Goal: Communication & Community: Answer question/provide support

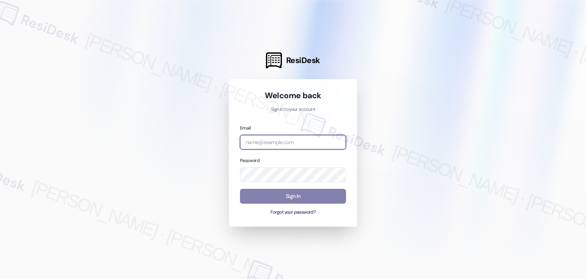
click at [281, 139] on input "email" at bounding box center [293, 142] width 106 height 15
paste input "[EMAIL_ADDRESS][PERSON_NAME][PERSON_NAME][DOMAIN_NAME]"
type input "[EMAIL_ADDRESS][PERSON_NAME][PERSON_NAME][DOMAIN_NAME]"
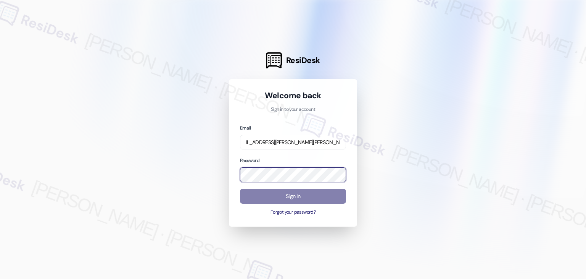
scroll to position [0, 0]
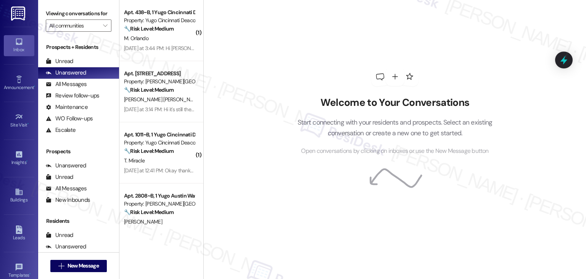
click at [270, 140] on div "Welcome to Your Conversations Start connecting with your residents and prospect…" at bounding box center [394, 139] width 383 height 279
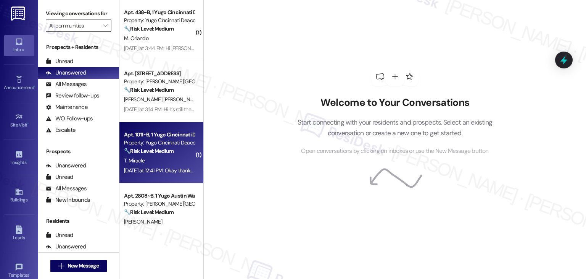
scroll to position [191, 0]
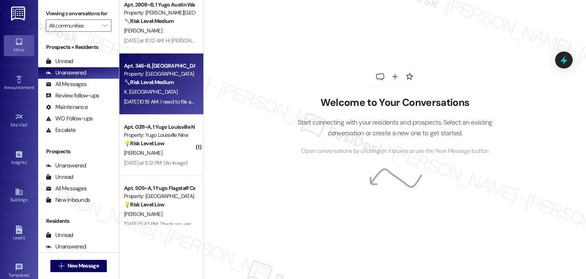
click at [169, 99] on div "[DATE] 10:19 AM: I need to file a ticket. The dishwasher is broken. It does not…" at bounding box center [250, 101] width 253 height 7
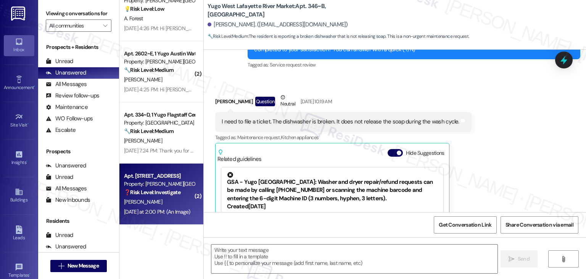
scroll to position [1625, 0]
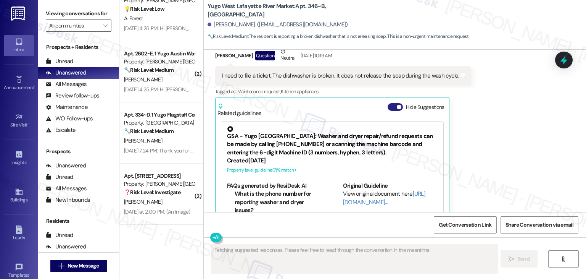
click at [388, 103] on button "Hide Suggestions" at bounding box center [395, 107] width 15 height 8
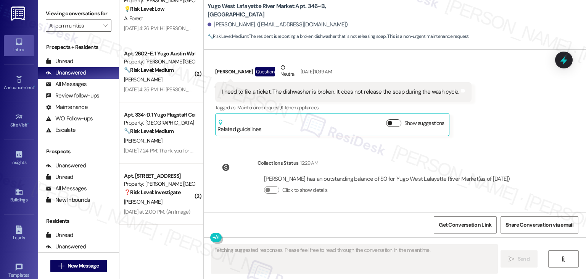
scroll to position [1584, 0]
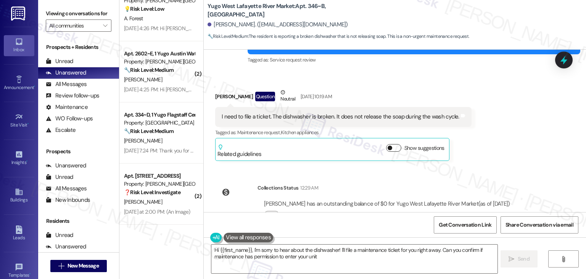
type textarea "Hi {{first_name}}, I'm sorry to hear about the dishwasher! I'll file a maintena…"
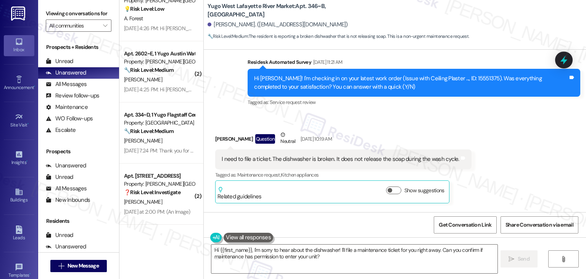
scroll to position [1546, 0]
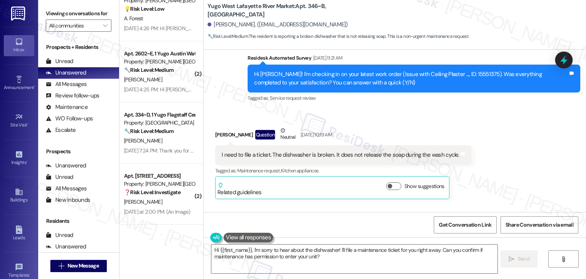
click at [335, 151] on div "I need to file a ticket. The dishwasher is broken. It does not release the soap…" at bounding box center [341, 155] width 238 height 8
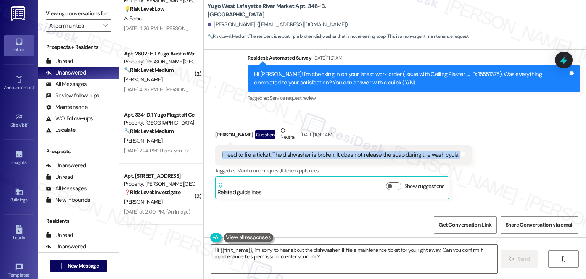
click at [335, 151] on div "I need to file a ticket. The dishwasher is broken. It does not release the soap…" at bounding box center [341, 155] width 238 height 8
copy div "I need to file a ticket. The dishwasher is broken. It does not release the soap…"
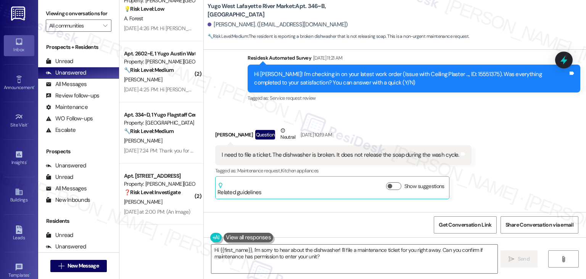
click at [525, 111] on div "Received via SMS [PERSON_NAME] Question Neutral [DATE] 10:19 AM I need to file …" at bounding box center [395, 156] width 382 height 95
click at [562, 64] on icon at bounding box center [564, 59] width 13 height 13
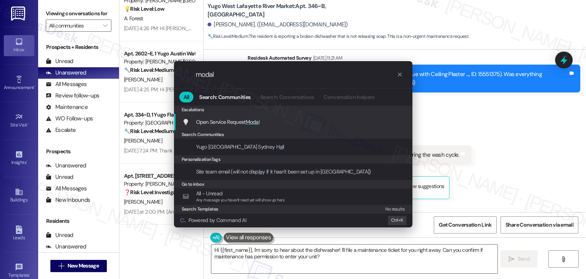
type input "modal"
click at [244, 123] on span "Open Service Request Modal" at bounding box center [228, 121] width 64 height 7
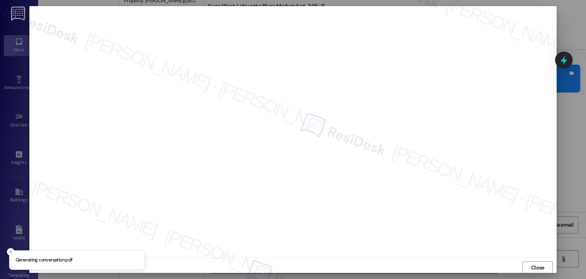
scroll to position [0, 0]
click at [536, 263] on span "Close" at bounding box center [537, 267] width 13 height 8
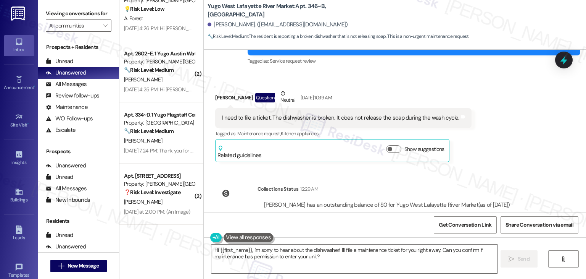
scroll to position [1584, 0]
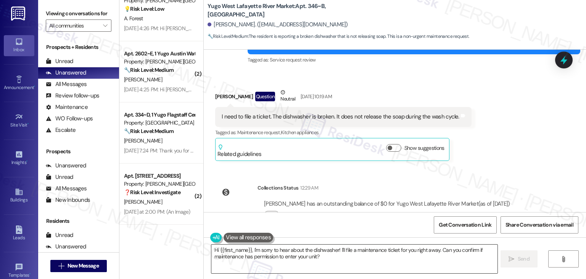
click at [296, 252] on textarea "Hi {{first_name}}, I'm sorry to hear about the dishwasher! I'll file a maintena…" at bounding box center [354, 258] width 286 height 29
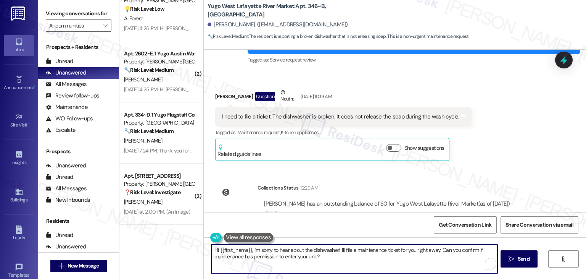
click at [296, 252] on textarea "Hi {{first_name}}, I'm sorry to hear about the dishwasher! I'll file a maintena…" at bounding box center [354, 258] width 286 height 29
paste textarea "[PERSON_NAME]! Thanks for letting us know. We’re sorry to hear your dishwasher …"
type textarea "Hi [PERSON_NAME]! Thanks for letting us know. We’re sorry to hear your dishwash…"
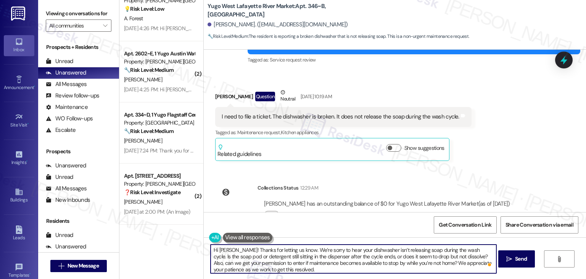
click at [471, 248] on textarea "Hi [PERSON_NAME]! Thanks for letting us know. We’re sorry to hear your dishwash…" at bounding box center [354, 258] width 286 height 29
click at [273, 261] on textarea "Hi [PERSON_NAME]! Thanks for letting us know. We’re sorry to hear your dishwash…" at bounding box center [354, 258] width 286 height 29
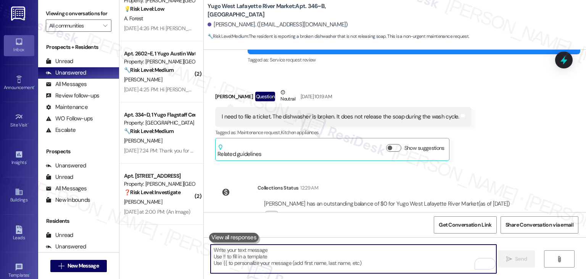
click at [268, 255] on textarea "To enrich screen reader interactions, please activate Accessibility in Grammarl…" at bounding box center [354, 258] width 286 height 29
paste textarea "Hi [PERSON_NAME]! Thanks for reaching out. I’m sorry to hear your dishwasher is…"
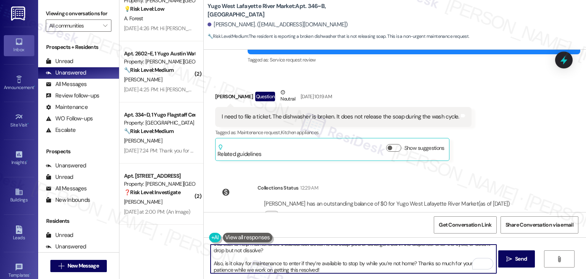
scroll to position [13, 0]
type textarea "Hi [PERSON_NAME]! Thanks for reaching out. I’m sorry to hear your dishwasher is…"
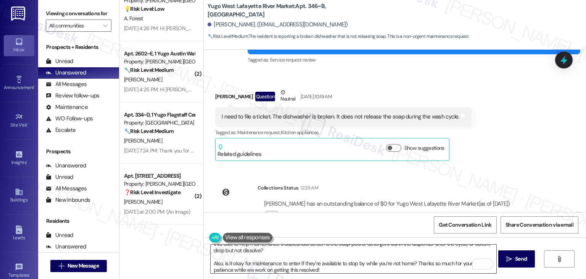
click at [374, 251] on textarea "Hi [PERSON_NAME]! Thanks for reaching out. I’m sorry to hear your dishwasher is…" at bounding box center [354, 258] width 286 height 29
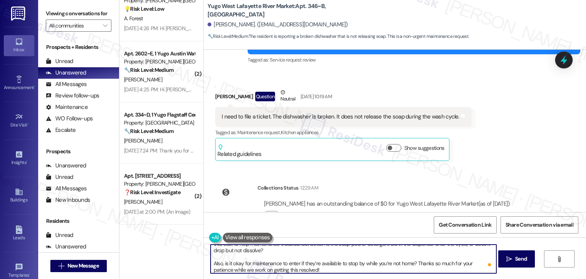
scroll to position [0, 0]
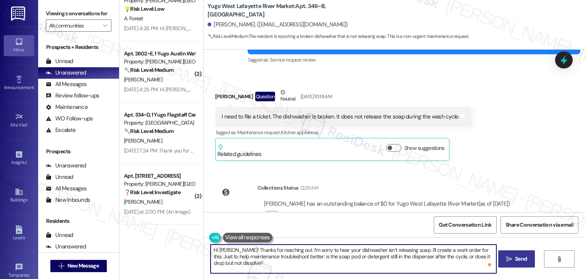
click at [522, 261] on span "Send" at bounding box center [521, 259] width 12 height 8
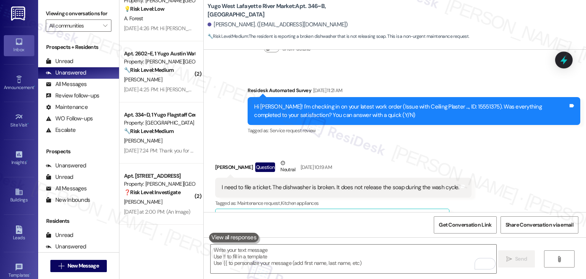
scroll to position [1670, 0]
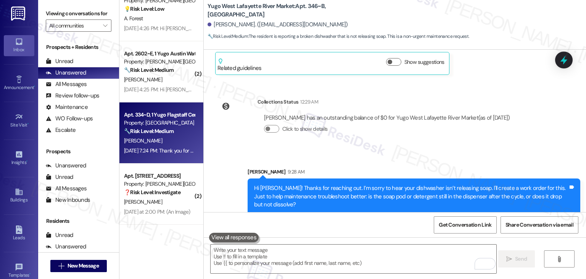
click at [159, 155] on div "[DATE] 7:24 PM: Thank you for your message. Our offices are currently closed, b…" at bounding box center [159, 151] width 72 height 10
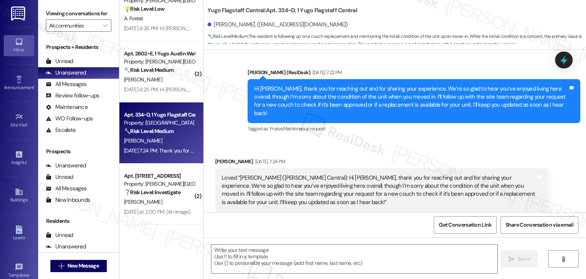
scroll to position [1005, 0]
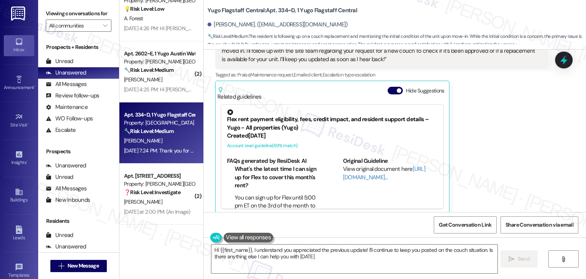
type textarea "Hi {{first_name}}, I understand you appreciated the previous update! I'll conti…"
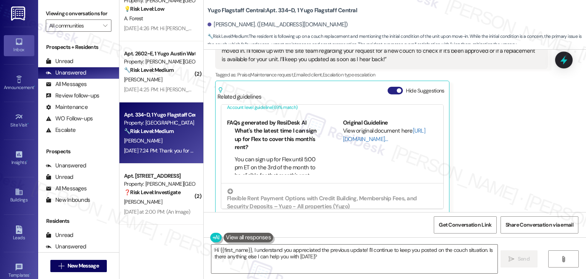
click at [389, 87] on button "Hide Suggestions" at bounding box center [395, 91] width 15 height 8
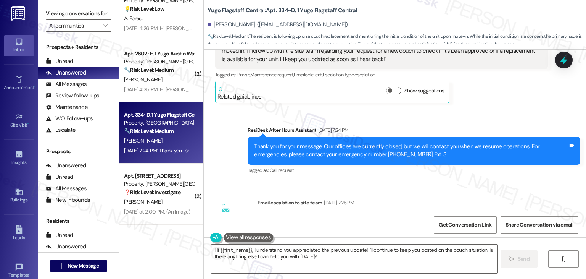
click at [494, 109] on div "Sent via SMS ResiDesk After Hours Assistant [DATE] 7:24 PM Thank you for your m…" at bounding box center [395, 145] width 382 height 73
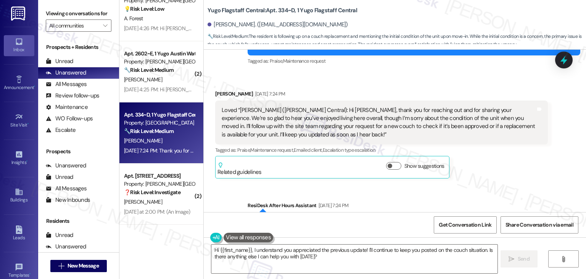
scroll to position [929, 0]
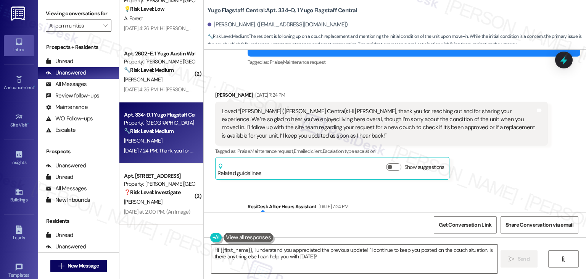
click at [476, 168] on div "[PERSON_NAME] [DATE] 7:24 PM Loved “[PERSON_NAME] ([PERSON_NAME] Central): Hi […" at bounding box center [381, 135] width 333 height 89
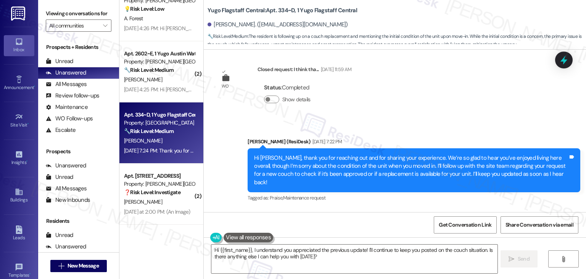
scroll to position [776, 0]
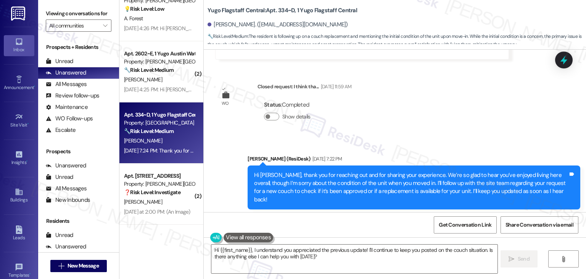
click at [400, 210] on div "Tagged as: Praise , Click to highlight conversations about Praise Maintenance r…" at bounding box center [414, 214] width 333 height 11
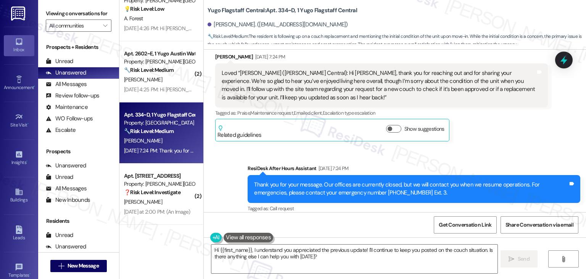
scroll to position [1061, 0]
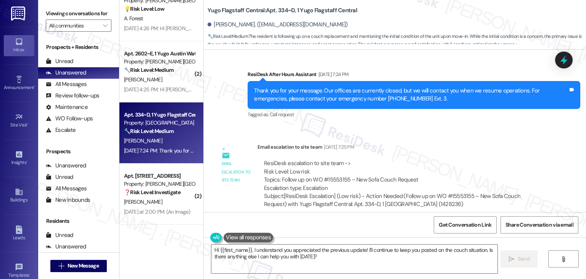
click at [468, 143] on div "Email escalation to site team [DATE] 7:25 PM" at bounding box center [403, 148] width 290 height 11
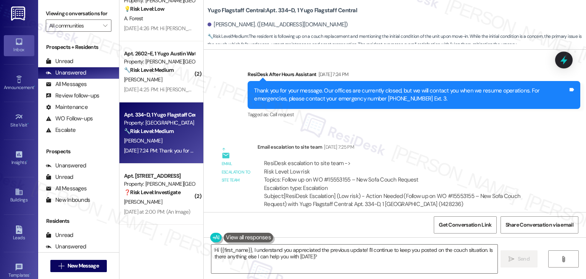
click at [468, 143] on div "Email escalation to site team [DATE] 7:25 PM" at bounding box center [403, 148] width 290 height 11
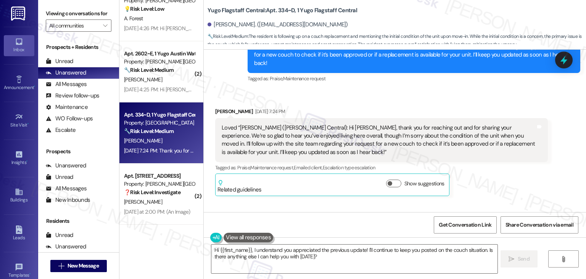
scroll to position [908, 0]
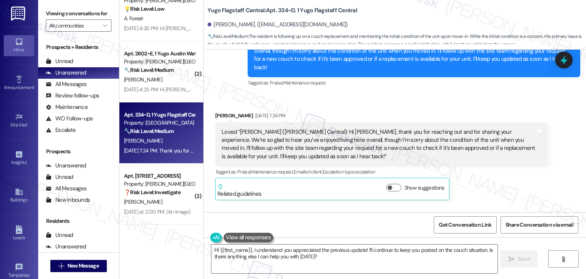
click at [410, 77] on div "Tagged as: Praise , Click to highlight conversations about Praise Maintenance r…" at bounding box center [414, 82] width 333 height 11
click at [408, 94] on div "Received via SMS [PERSON_NAME] [DATE] 7:24 PM Loved “[PERSON_NAME] (Yugo Flagst…" at bounding box center [395, 149] width 382 height 111
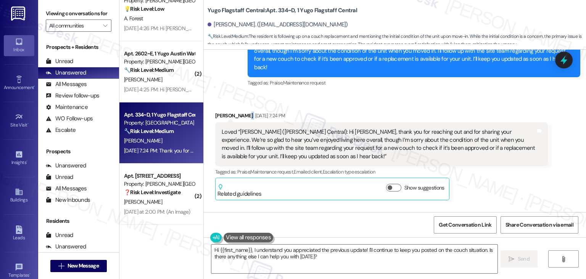
click at [408, 94] on div "Received via SMS [PERSON_NAME] [DATE] 7:24 PM Loved “[PERSON_NAME] (Yugo Flagst…" at bounding box center [395, 149] width 382 height 111
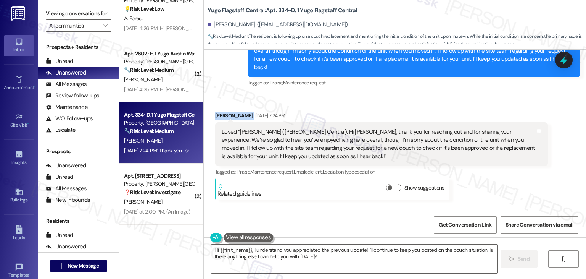
click at [408, 94] on div "Received via SMS [PERSON_NAME] [DATE] 7:24 PM Loved “[PERSON_NAME] (Yugo Flagst…" at bounding box center [395, 149] width 382 height 111
click at [412, 106] on div "Received via SMS [PERSON_NAME] [DATE] 7:24 PM Loved “[PERSON_NAME] (Yugo Flagst…" at bounding box center [382, 156] width 344 height 100
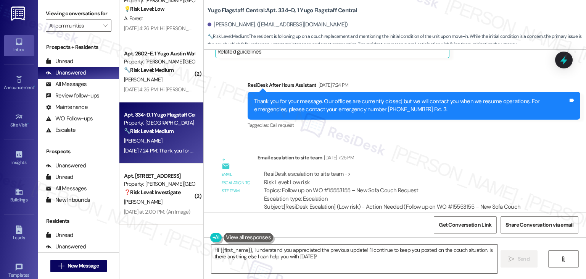
scroll to position [1061, 0]
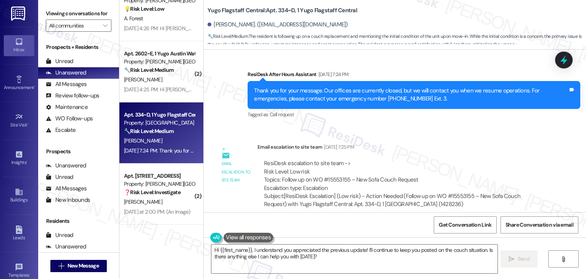
click at [478, 137] on div "Email escalation to site team Email escalation to site team [DATE] 7:25 PM Resi…" at bounding box center [382, 178] width 344 height 82
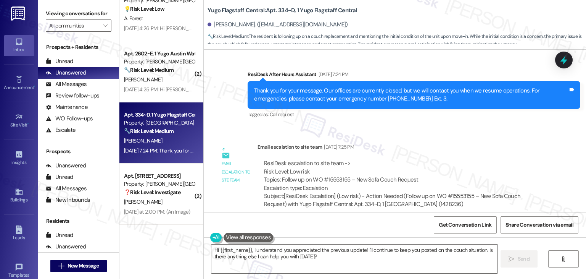
click at [478, 137] on div "Email escalation to site team Email escalation to site team [DATE] 7:25 PM Resi…" at bounding box center [382, 178] width 344 height 82
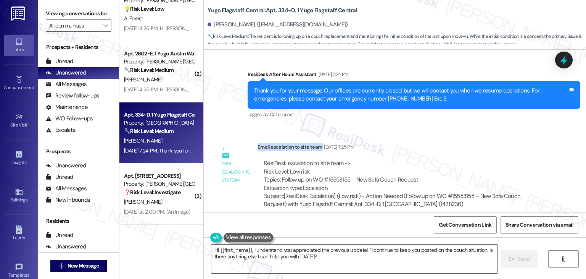
click at [478, 137] on div "Email escalation to site team Email escalation to site team [DATE] 7:25 PM Resi…" at bounding box center [382, 178] width 344 height 82
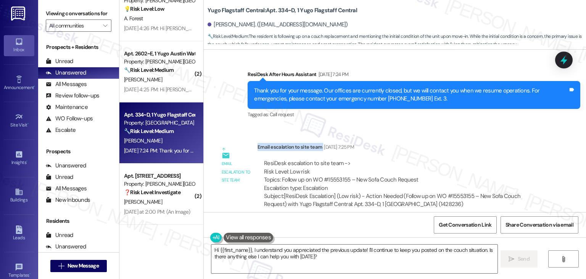
click at [478, 137] on div "Email escalation to site team Email escalation to site team [DATE] 7:25 PM Resi…" at bounding box center [382, 178] width 344 height 82
click at [477, 143] on div "Email escalation to site team [DATE] 7:25 PM" at bounding box center [403, 148] width 290 height 11
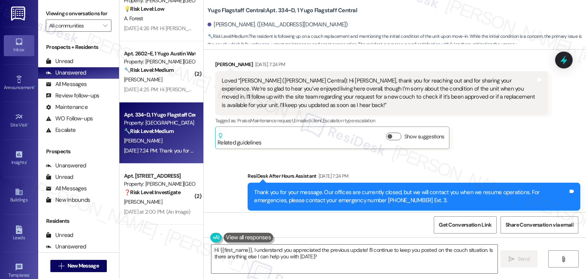
scroll to position [947, 0]
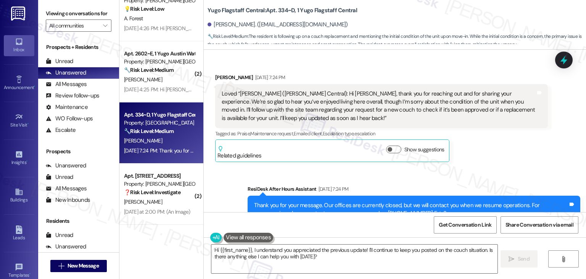
click at [479, 146] on div "[PERSON_NAME] [DATE] 7:24 PM Loved “[PERSON_NAME] ([PERSON_NAME] Central): Hi […" at bounding box center [381, 117] width 333 height 89
click at [565, 63] on icon at bounding box center [564, 59] width 13 height 13
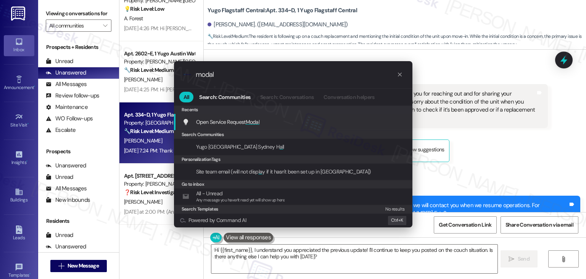
type input "modal"
click at [257, 121] on span "Modal" at bounding box center [253, 121] width 14 height 7
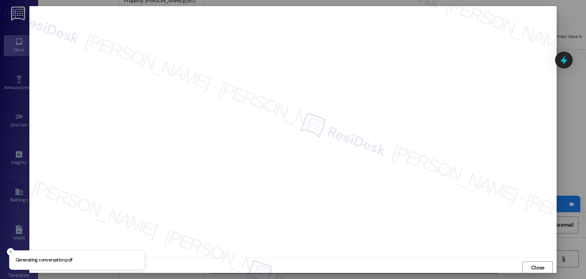
scroll to position [0, 0]
click at [535, 267] on span "Close" at bounding box center [537, 267] width 13 height 8
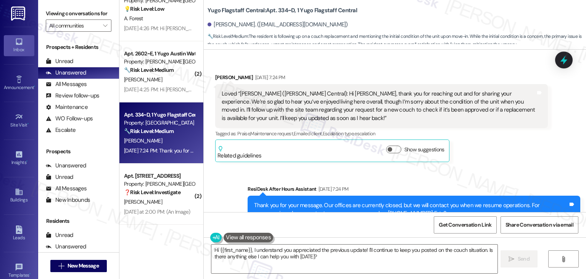
click at [518, 168] on div "Sent via SMS ResiDesk After Hours Assistant [DATE] 7:24 PM Thank you for your m…" at bounding box center [395, 204] width 382 height 73
click at [506, 155] on div "Received via SMS [PERSON_NAME] [DATE] 7:24 PM Loved “[PERSON_NAME] (Yugo Flagst…" at bounding box center [382, 118] width 344 height 100
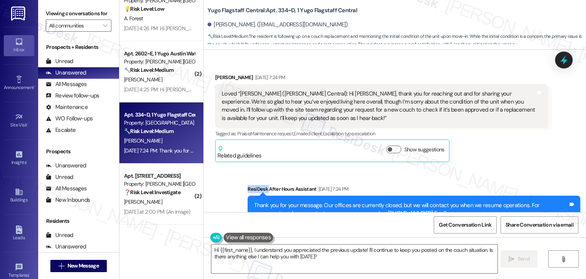
click at [506, 155] on div "Received via SMS [PERSON_NAME] [DATE] 7:24 PM Loved “[PERSON_NAME] (Yugo Flagst…" at bounding box center [382, 118] width 344 height 100
click at [510, 159] on div "Received via SMS [PERSON_NAME] [DATE] 7:24 PM Loved “[PERSON_NAME] (Yugo Flagst…" at bounding box center [382, 118] width 344 height 100
click at [510, 158] on div "Received via SMS [PERSON_NAME] [DATE] 7:24 PM Loved “[PERSON_NAME] (Yugo Flagst…" at bounding box center [382, 118] width 344 height 100
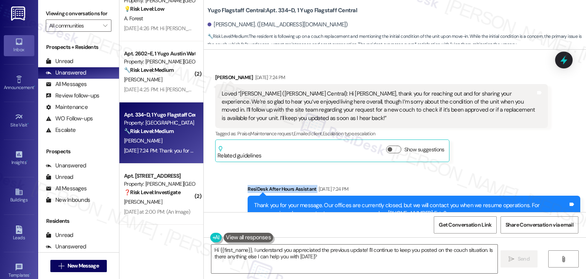
click at [510, 158] on div "Received via SMS [PERSON_NAME] [DATE] 7:24 PM Loved “[PERSON_NAME] (Yugo Flagst…" at bounding box center [382, 118] width 344 height 100
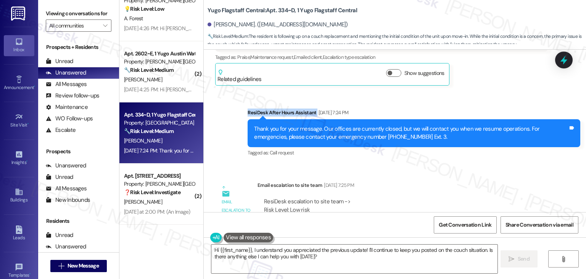
scroll to position [1061, 0]
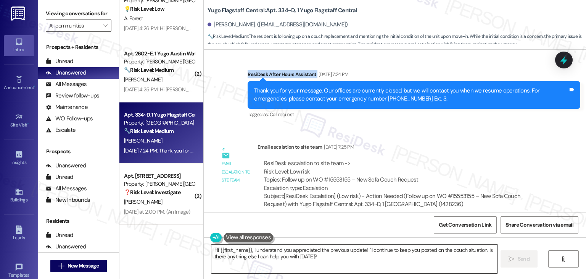
click at [294, 251] on textarea "Hi {{first_name}}, I understand you appreciated the previous update! I'll conti…" at bounding box center [354, 258] width 286 height 29
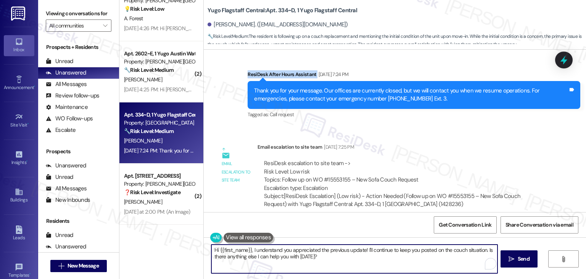
click at [294, 251] on textarea "Hi {{first_name}}, I understand you appreciated the previous update! I'll conti…" at bounding box center [354, 258] width 286 height 29
paste textarea "hope you're having a wonderful day! Just wanted to follow up and see if everyth…"
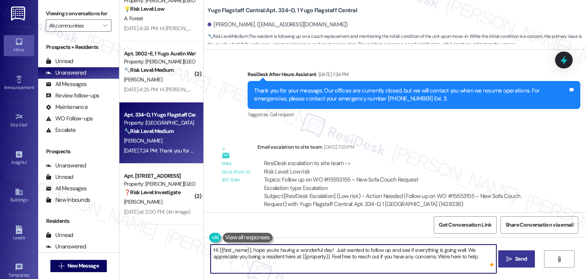
type textarea "Hi {{first_name}}, hope you're having a wonderful day! Just wanted to follow up…"
click at [521, 260] on span "Send" at bounding box center [521, 259] width 12 height 8
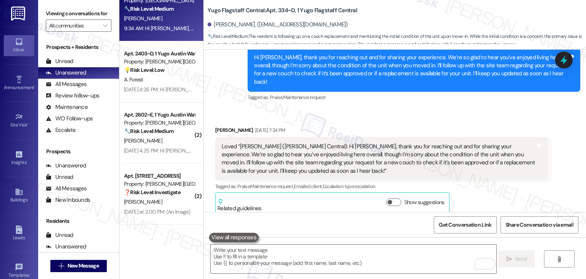
scroll to position [1122, 0]
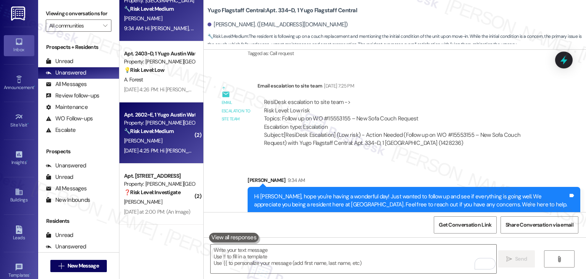
click at [151, 148] on div "[DATE] 4:25 PM: Hi [PERSON_NAME], Just a quick heads up—there will be some film…" at bounding box center [390, 150] width 532 height 7
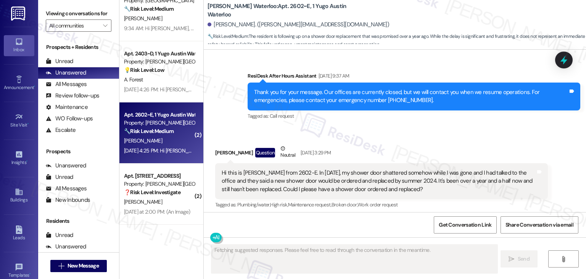
scroll to position [919, 0]
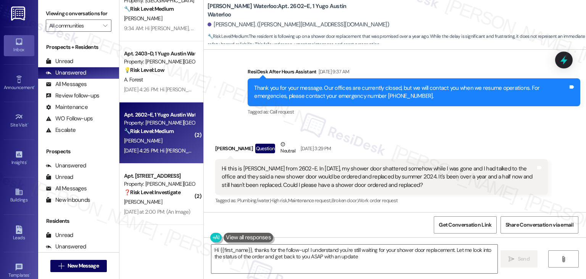
type textarea "Hi {{first_name}}, thanks for the follow-up! I understand you're still waiting …"
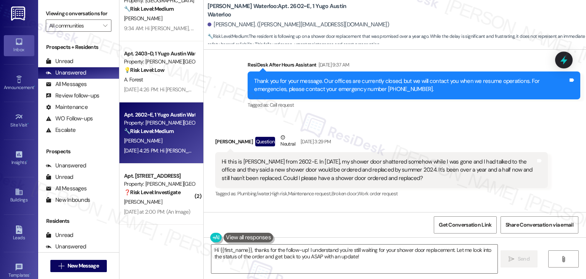
scroll to position [918, 0]
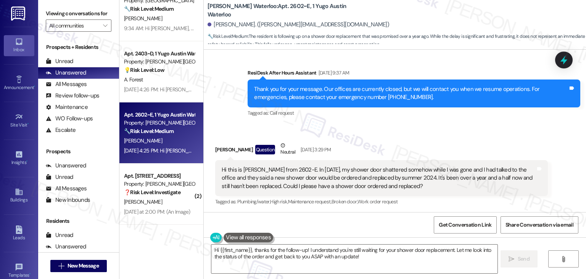
drag, startPoint x: 412, startPoint y: 185, endPoint x: 287, endPoint y: 171, distance: 125.9
click at [287, 171] on div "Hi this is [PERSON_NAME] from 2602-E. In [DATE], my shower door shattered someh…" at bounding box center [379, 178] width 314 height 24
copy div "In [DATE], my shower door shattered somehow while I was gone and I had talked t…"
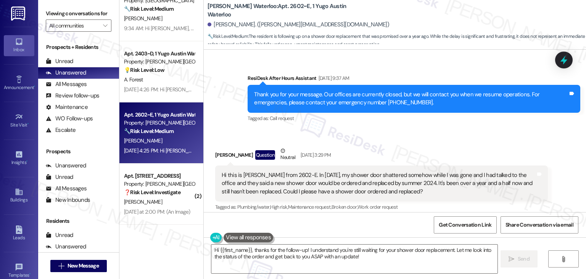
scroll to position [879, 0]
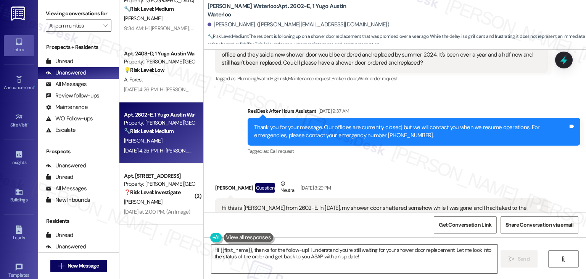
copy div "In [DATE], my shower door shattered somehow while I was gone and I had talked t…"
click at [469, 181] on div "[PERSON_NAME] Question Neutral [DATE] 3:29 PM" at bounding box center [381, 188] width 333 height 19
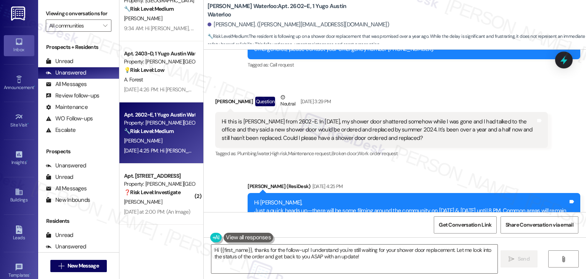
scroll to position [1070, 0]
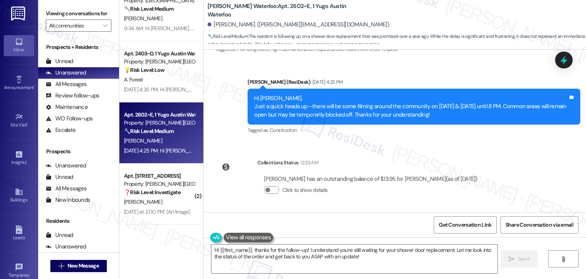
click at [565, 59] on icon at bounding box center [564, 60] width 10 height 10
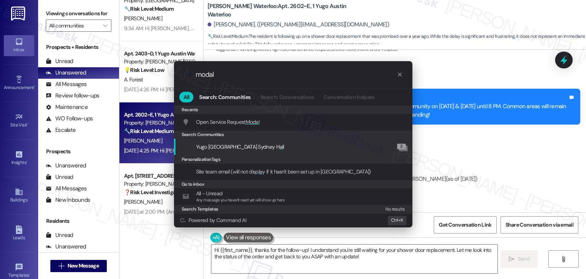
type input "modal"
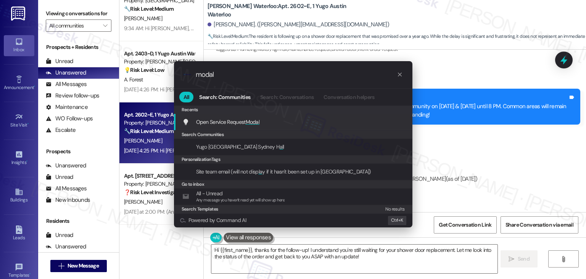
click at [255, 123] on span "Modal" at bounding box center [253, 121] width 14 height 7
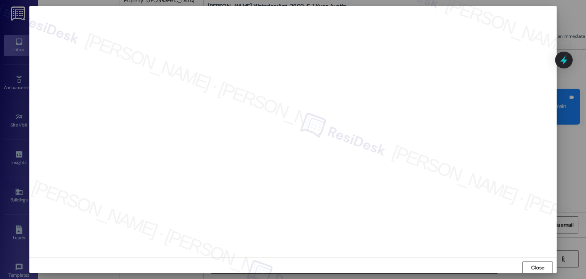
scroll to position [0, 0]
drag, startPoint x: 545, startPoint y: 268, endPoint x: 542, endPoint y: 263, distance: 6.0
click at [545, 269] on button "Close" at bounding box center [538, 267] width 31 height 12
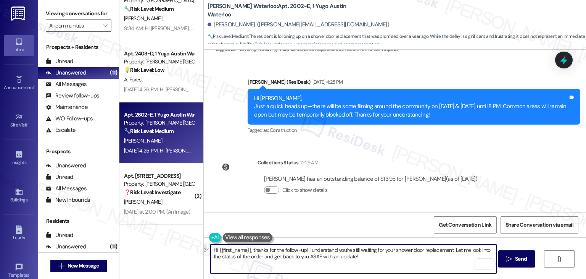
drag, startPoint x: 250, startPoint y: 249, endPoint x: 449, endPoint y: 251, distance: 198.9
click at [449, 251] on textarea "Hi {{first_name}}, thanks for the follow-up! I understand you're still waiting …" at bounding box center [354, 258] width 286 height 29
click at [326, 252] on textarea "Hi {{first_name}}, thanks for the follow-up! I understand you're still waiting …" at bounding box center [354, 258] width 286 height 29
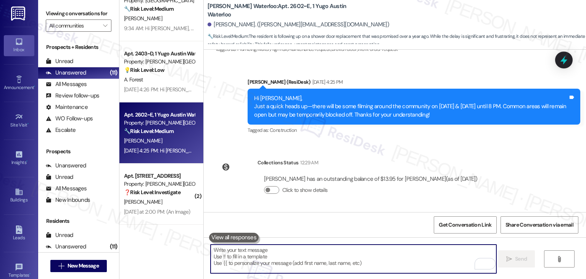
paste textarea "Hi [PERSON_NAME]! Thanks for following up, and I understand you're still waitin…"
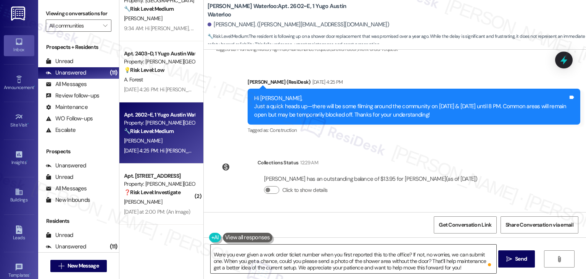
scroll to position [0, 0]
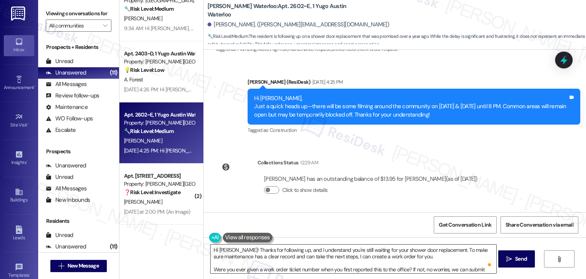
click at [223, 248] on textarea "Hi [PERSON_NAME]! Thanks for following up, and I understand you're still waitin…" at bounding box center [354, 258] width 286 height 29
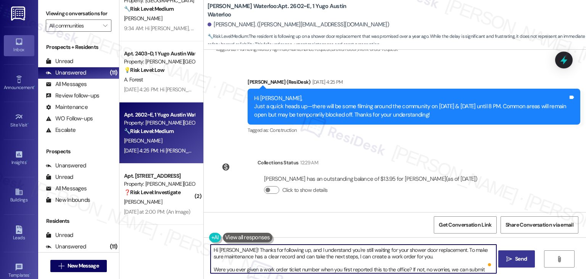
type textarea "Hi [PERSON_NAME]! Thanks for following up, and I understand you're still waitin…"
click at [523, 257] on span "Send" at bounding box center [521, 259] width 12 height 8
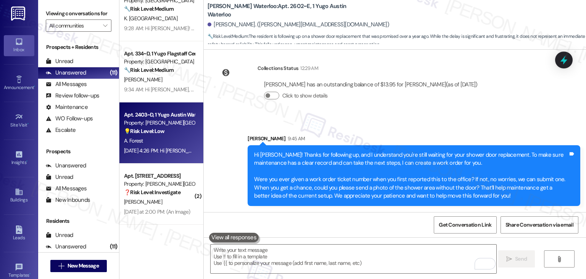
click at [165, 157] on div "Apt. 2403~D, 1 [GEOGRAPHIC_DATA] Property: [PERSON_NAME][GEOGRAPHIC_DATA] 💡 Ris…" at bounding box center [161, 132] width 84 height 61
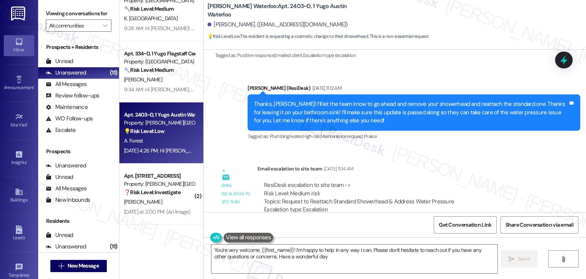
type textarea "You're very welcome, {{first_name}}! I'm happy to help in any way I can. Please…"
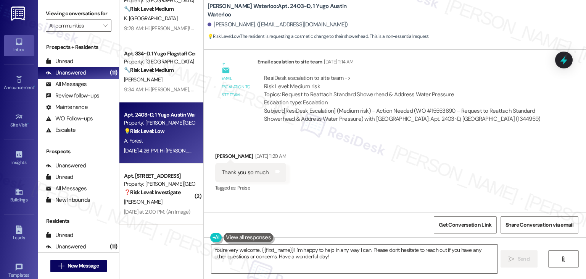
scroll to position [2536, 0]
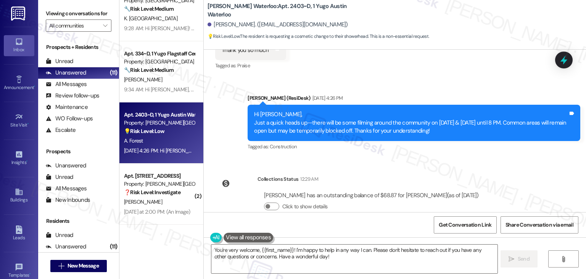
click at [417, 148] on div "Announcement, sent via SMS [PERSON_NAME] (ResiDesk) [DATE] 2:22 PM Hi [PERSON_N…" at bounding box center [395, 131] width 382 height 162
click at [411, 175] on div "Collections Status 12:29 AM" at bounding box center [372, 180] width 228 height 11
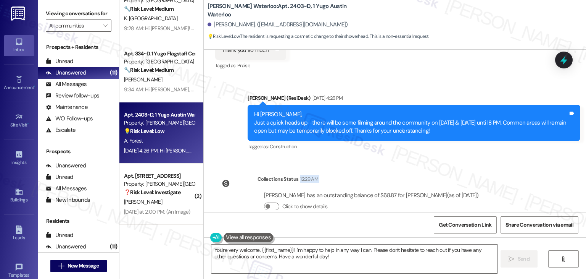
click at [411, 175] on div "Collections Status 12:29 AM" at bounding box center [372, 180] width 228 height 11
click at [326, 260] on textarea "You're very welcome, {{first_name}}! I'm happy to help in any way I can. Please…" at bounding box center [354, 258] width 286 height 29
click at [524, 259] on span "Send" at bounding box center [521, 259] width 12 height 8
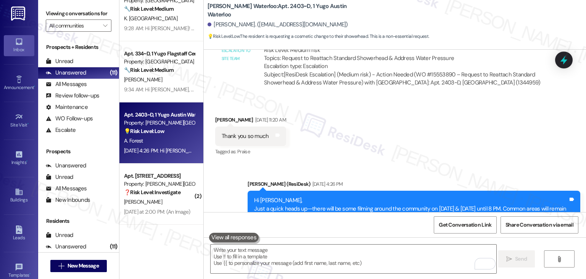
scroll to position [2385, 0]
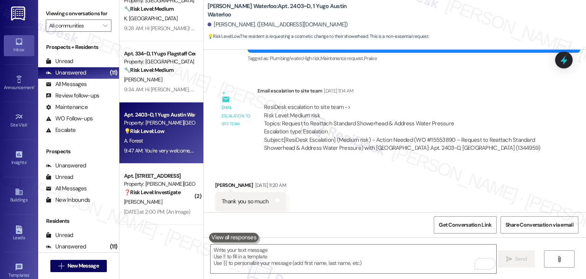
click at [338, 186] on div "Received via SMS [PERSON_NAME] Forest [DATE] 11:20 AM Thank you so much Tags an…" at bounding box center [395, 196] width 382 height 65
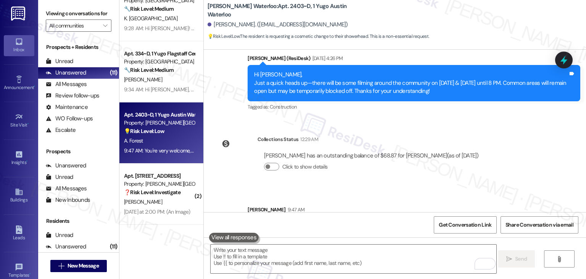
scroll to position [2598, 0]
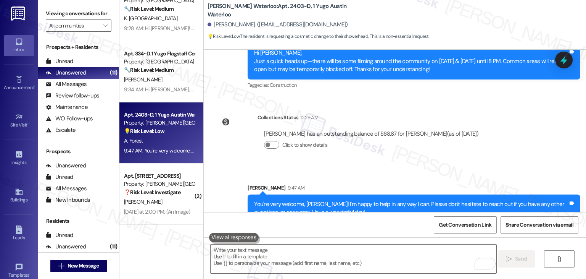
click at [354, 178] on div "Sent via SMS [PERSON_NAME] 9:47 AM You're very welcome, [PERSON_NAME]! I'm happ…" at bounding box center [414, 203] width 344 height 50
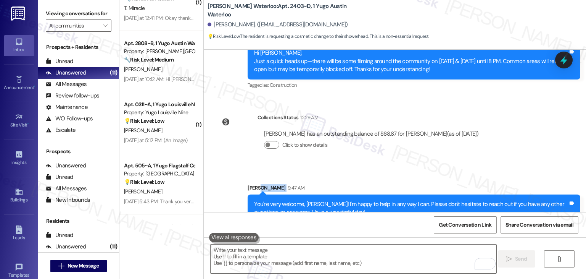
scroll to position [153, 0]
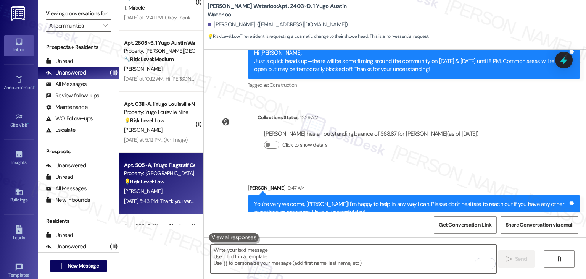
click at [152, 204] on div "[DATE] 5:43 PM: Thank you very much [DATE] 5:43 PM: Thank you very much" at bounding box center [159, 201] width 72 height 10
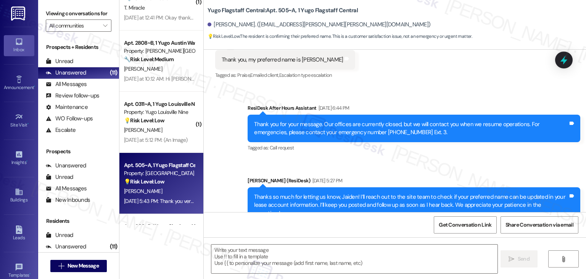
scroll to position [698, 0]
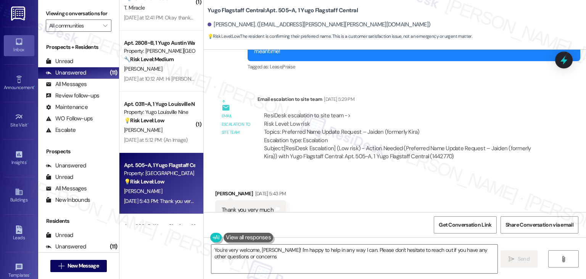
type textarea "You're very welcome, [PERSON_NAME]! I'm happy to help in any way I can. Please …"
click at [330, 175] on div "Received via SMS [PERSON_NAME] [DATE] 5:43 PM Thank you very much Tags and note…" at bounding box center [395, 204] width 382 height 65
click at [331, 175] on div "Received via SMS [PERSON_NAME] [DATE] 5:43 PM Thank you very much Tags and note…" at bounding box center [395, 204] width 382 height 65
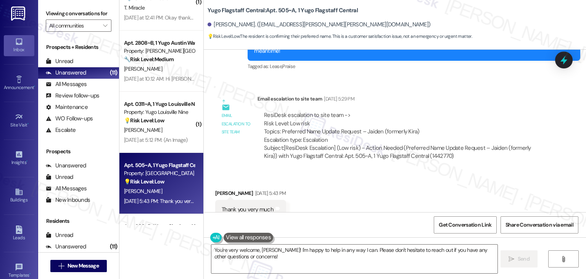
click at [331, 175] on div "Received via SMS [PERSON_NAME] [DATE] 5:43 PM Thank you very much Tags and note…" at bounding box center [395, 204] width 382 height 65
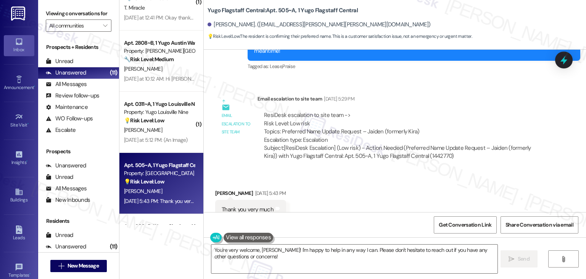
click at [331, 175] on div "Received via SMS [PERSON_NAME] [DATE] 5:43 PM Thank you very much Tags and note…" at bounding box center [395, 204] width 382 height 65
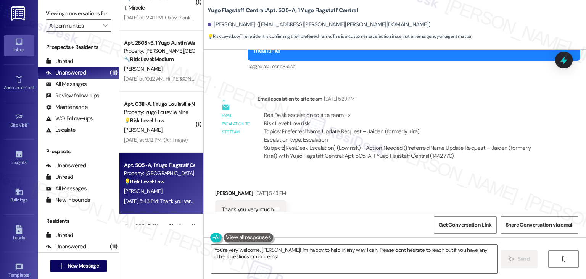
click at [331, 175] on div "Received via SMS [PERSON_NAME] [DATE] 5:43 PM Thank you very much Tags and note…" at bounding box center [395, 204] width 382 height 65
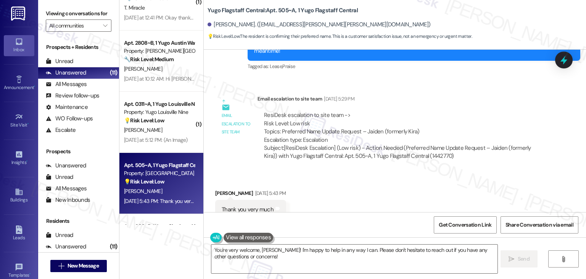
click at [331, 175] on div "Received via SMS [PERSON_NAME] [DATE] 5:43 PM Thank you very much Tags and note…" at bounding box center [395, 204] width 382 height 65
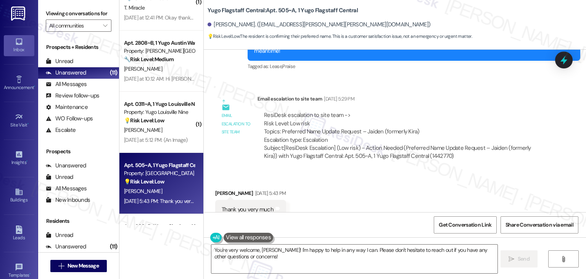
click at [331, 175] on div "Received via SMS [PERSON_NAME] [DATE] 5:43 PM Thank you very much Tags and note…" at bounding box center [395, 204] width 382 height 65
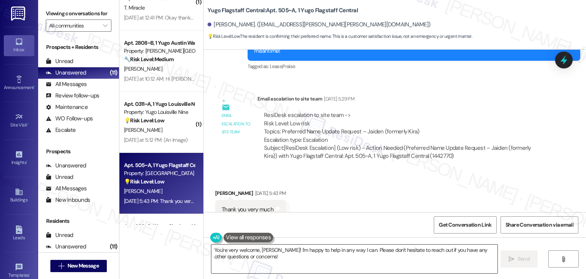
click at [271, 258] on textarea "You're very welcome, [PERSON_NAME]! I'm happy to help in any way I can. Please …" at bounding box center [354, 258] width 286 height 29
click at [526, 262] on span "Send" at bounding box center [521, 259] width 12 height 8
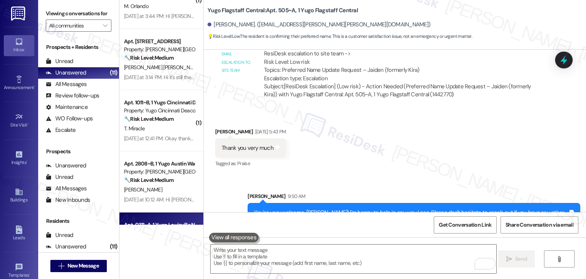
scroll to position [0, 0]
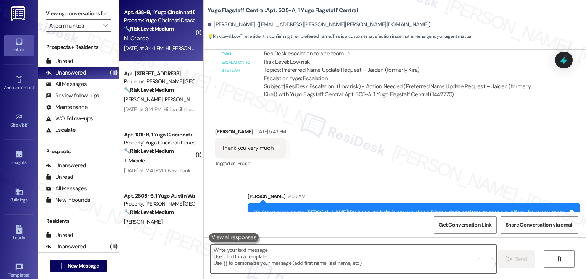
click at [159, 37] on div "M. Orlando" at bounding box center [159, 39] width 72 height 10
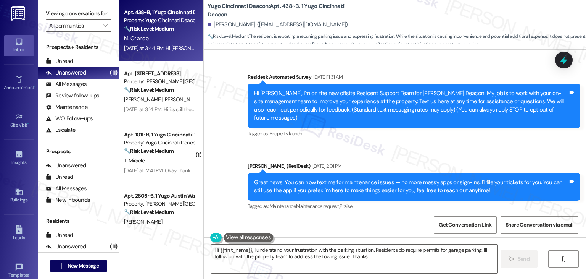
type textarea "Hi {{first_name}}, I understand your frustration with the parking situation. Re…"
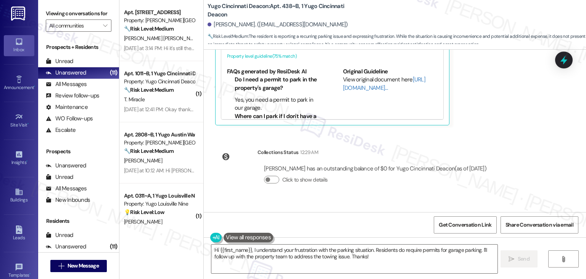
scroll to position [2718, 0]
